Goal: Navigation & Orientation: Find specific page/section

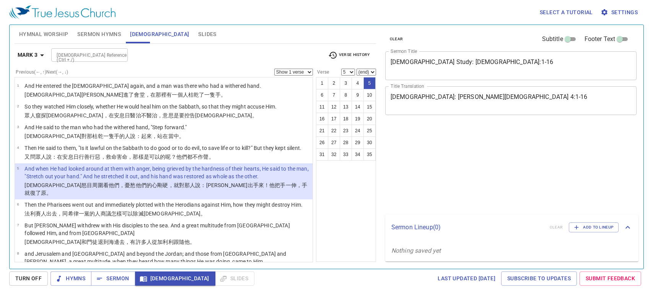
select select "5"
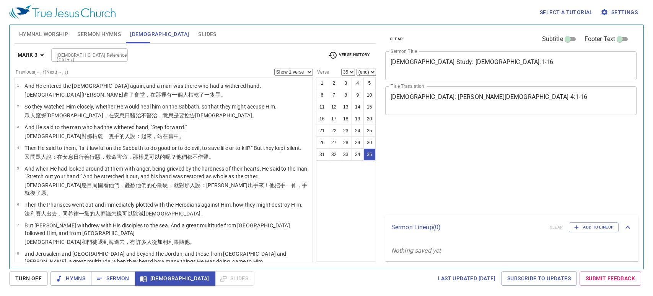
select select "35"
